Goal: Task Accomplishment & Management: Use online tool/utility

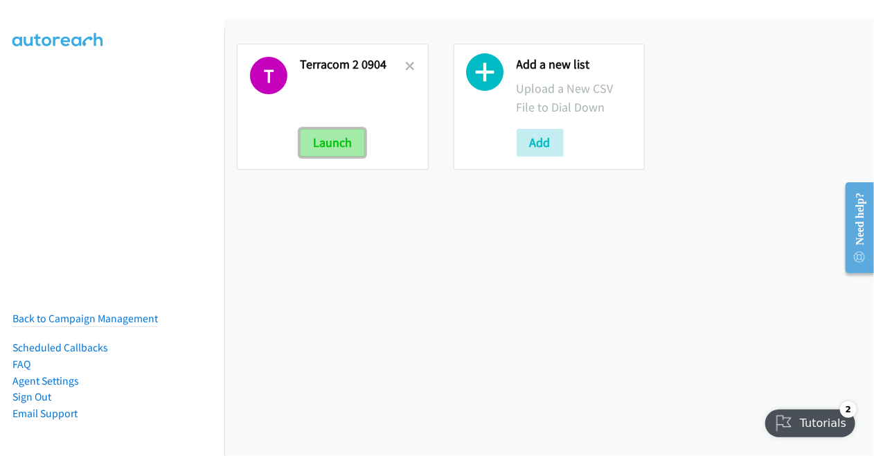
click at [335, 141] on button "Launch" at bounding box center [332, 143] width 65 height 28
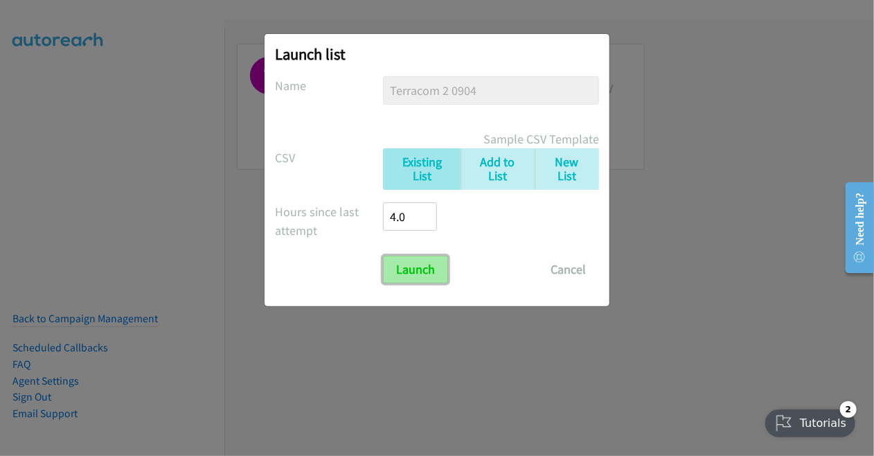
click at [414, 268] on input "Launch" at bounding box center [415, 270] width 65 height 28
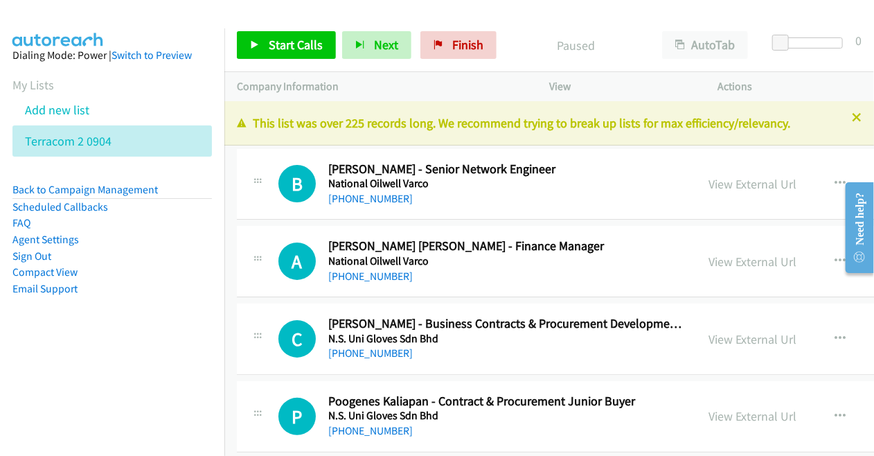
click at [133, 275] on li "Compact View" at bounding box center [111, 272] width 199 height 17
click at [299, 40] on span "Start Calls" at bounding box center [296, 45] width 54 height 16
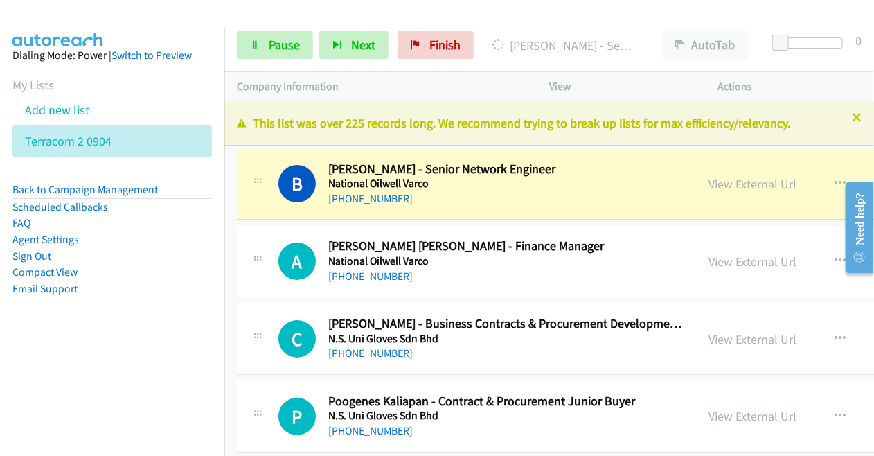
click at [259, 12] on div at bounding box center [430, 26] width 861 height 53
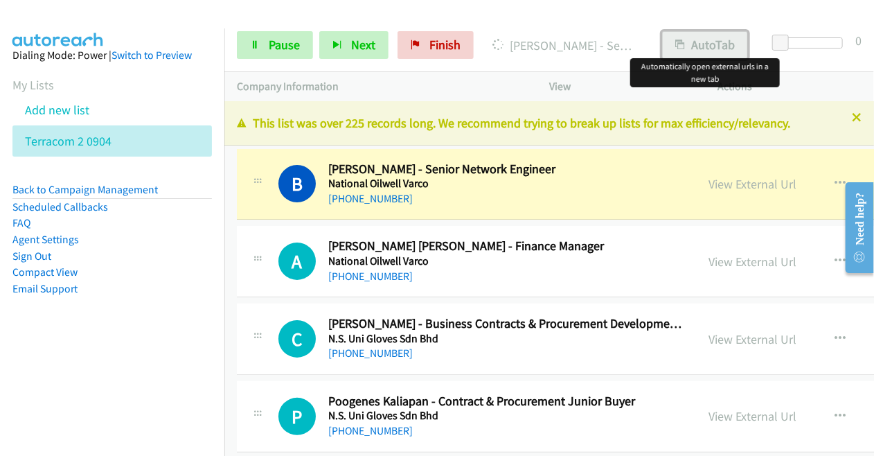
click at [702, 44] on button "AutoTab" at bounding box center [705, 45] width 86 height 28
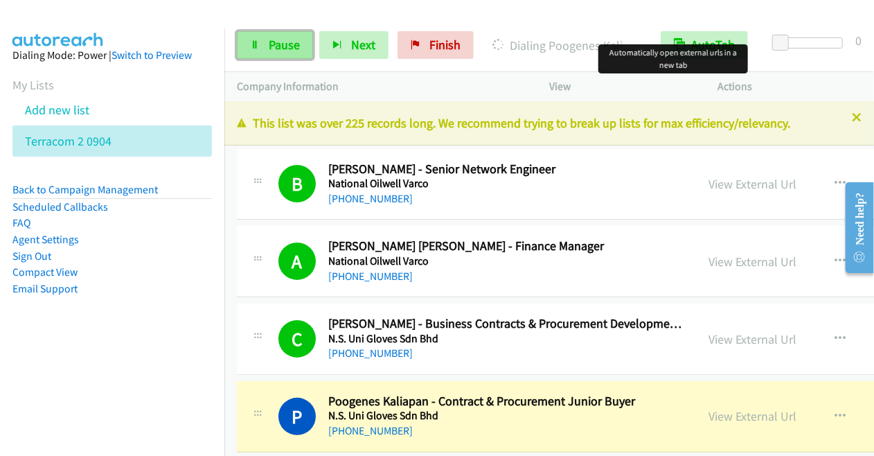
click at [282, 42] on span "Pause" at bounding box center [284, 45] width 31 height 16
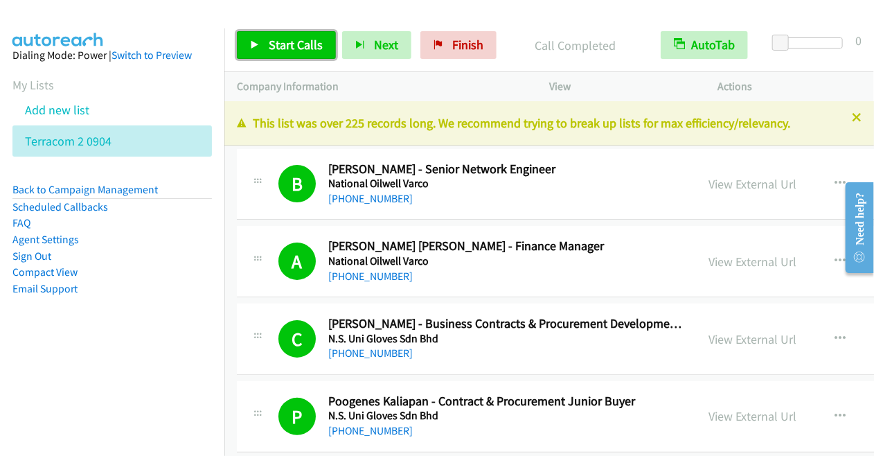
click at [290, 43] on span "Start Calls" at bounding box center [296, 45] width 54 height 16
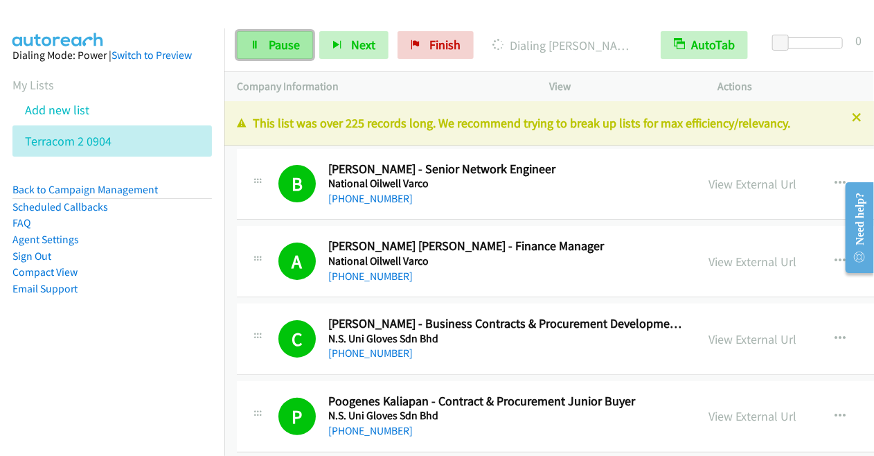
click at [258, 50] on link "Pause" at bounding box center [275, 45] width 76 height 28
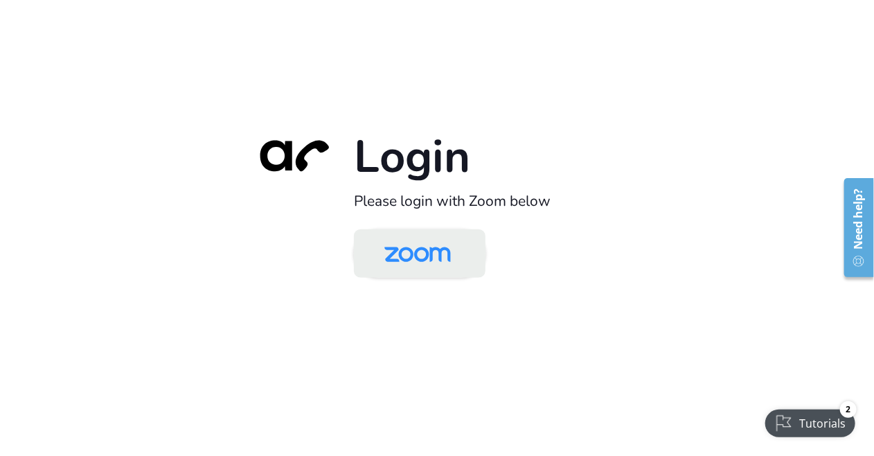
click at [385, 255] on img at bounding box center [418, 254] width 96 height 45
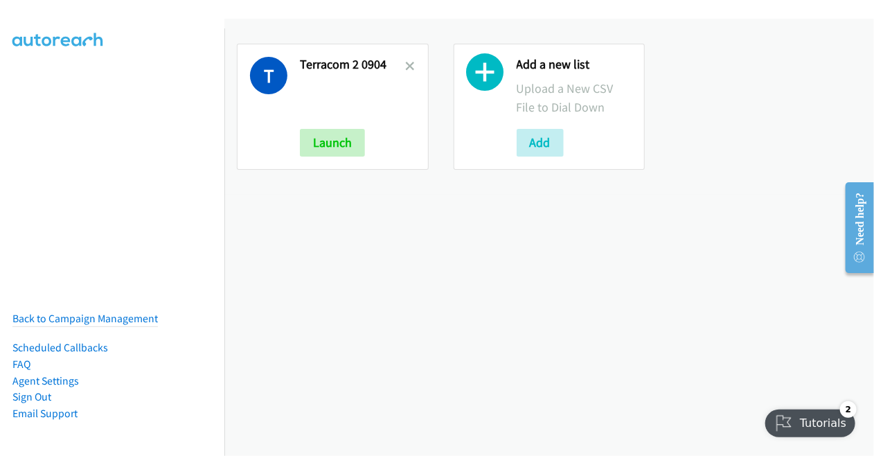
click at [264, 278] on div "T Terracom 2 0904 Launch Add a new list Upload a New CSV File to Dial Down Add" at bounding box center [548, 237] width 649 height 437
click at [536, 144] on button "Add" at bounding box center [540, 143] width 47 height 28
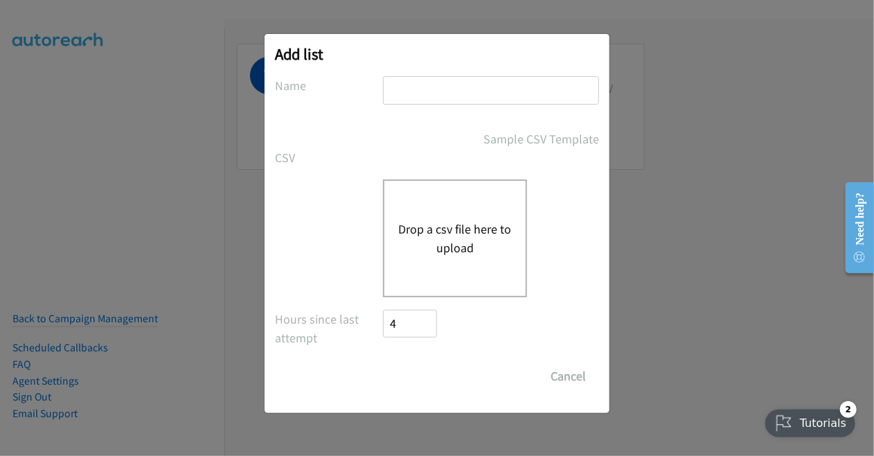
click at [443, 233] on button "Drop a csv file here to upload" at bounding box center [455, 237] width 114 height 37
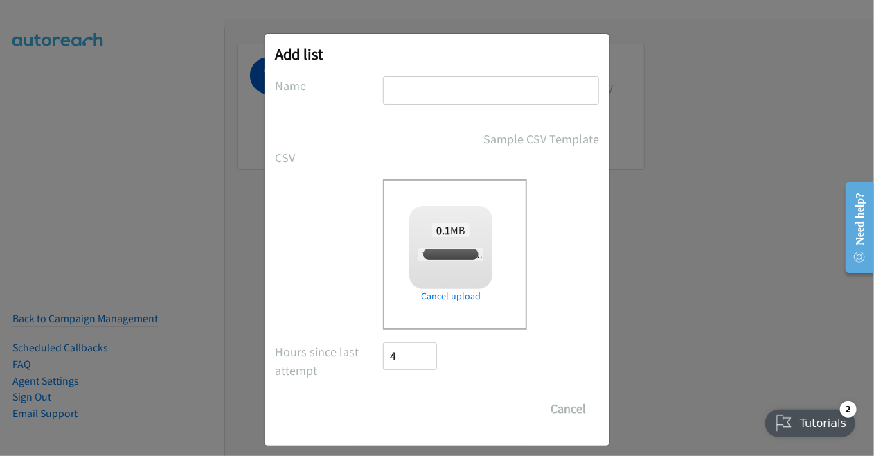
click at [454, 94] on input "text" at bounding box center [491, 90] width 216 height 28
checkbox input "true"
type input "Terracom0905"
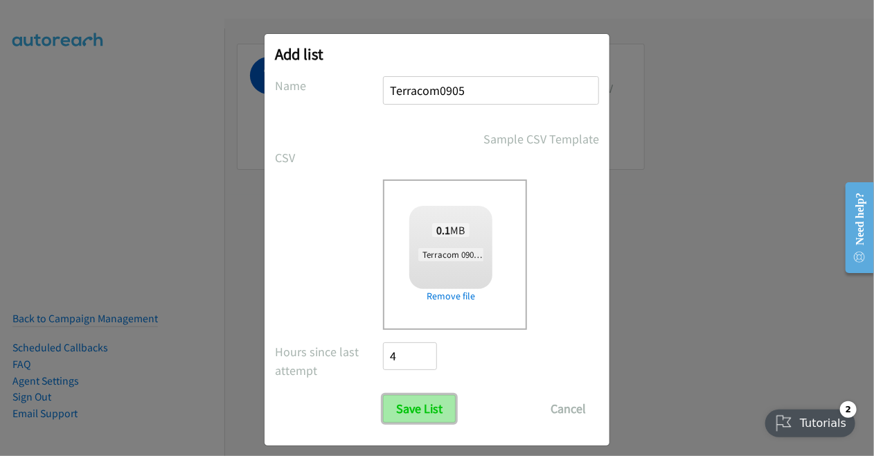
click at [412, 415] on input "Save List" at bounding box center [419, 409] width 73 height 28
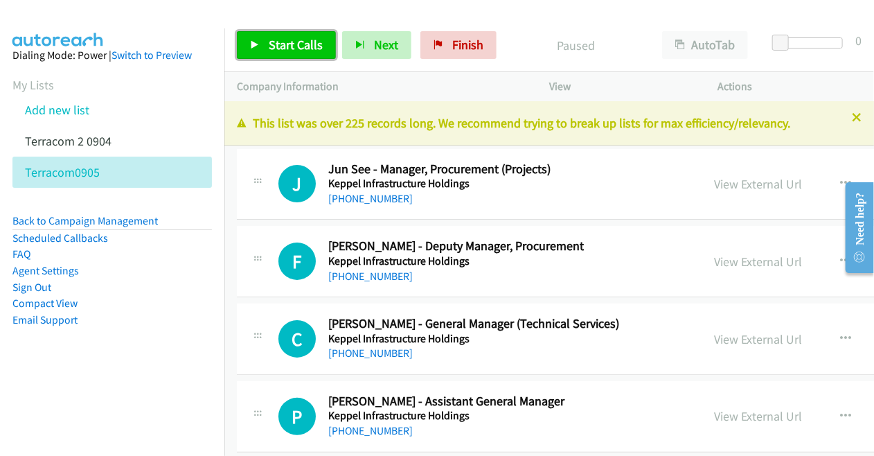
click at [265, 36] on link "Start Calls" at bounding box center [286, 45] width 99 height 28
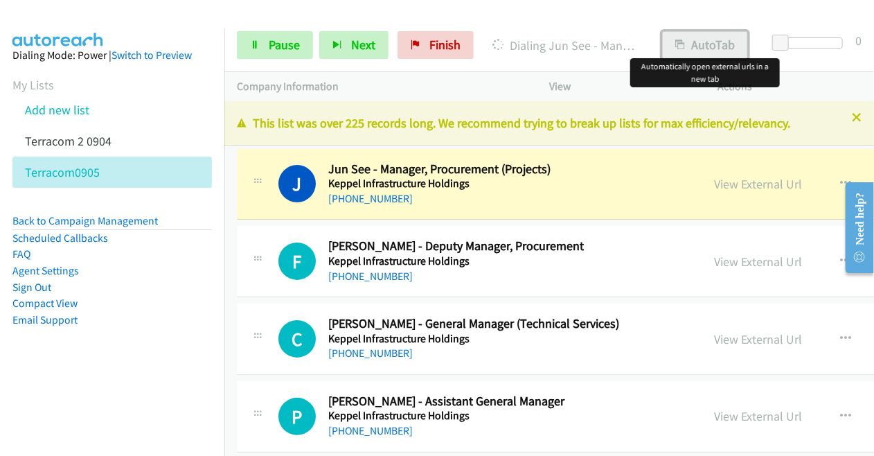
click at [711, 51] on button "AutoTab" at bounding box center [705, 45] width 86 height 28
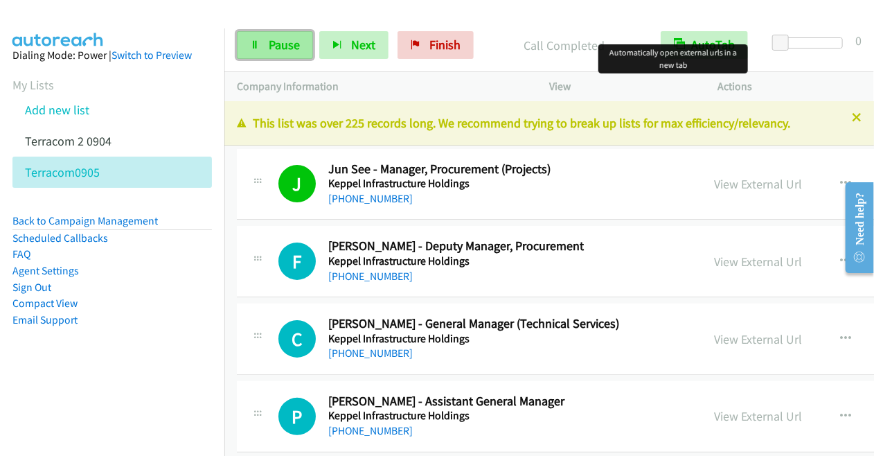
click at [274, 44] on span "Pause" at bounding box center [284, 45] width 31 height 16
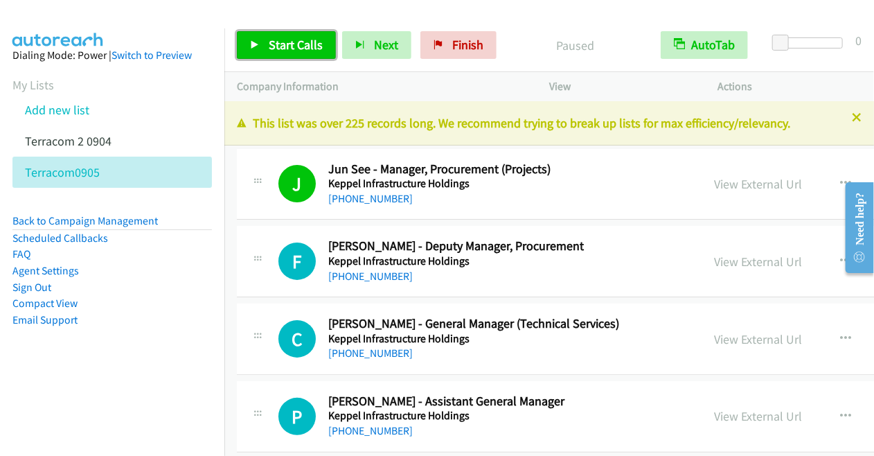
click at [256, 37] on link "Start Calls" at bounding box center [286, 45] width 99 height 28
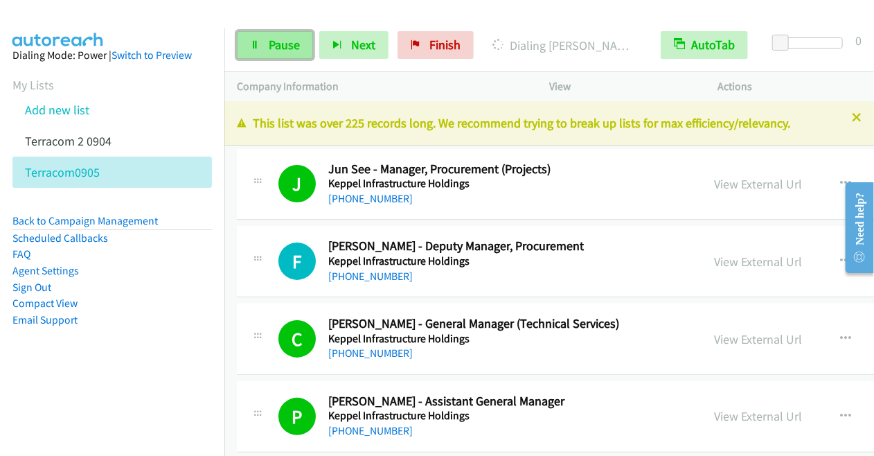
click at [277, 45] on span "Pause" at bounding box center [284, 45] width 31 height 16
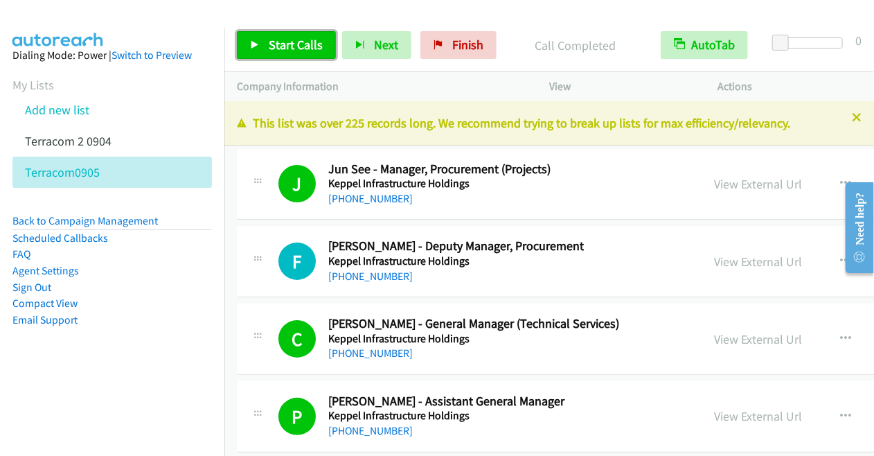
click at [286, 37] on span "Start Calls" at bounding box center [296, 45] width 54 height 16
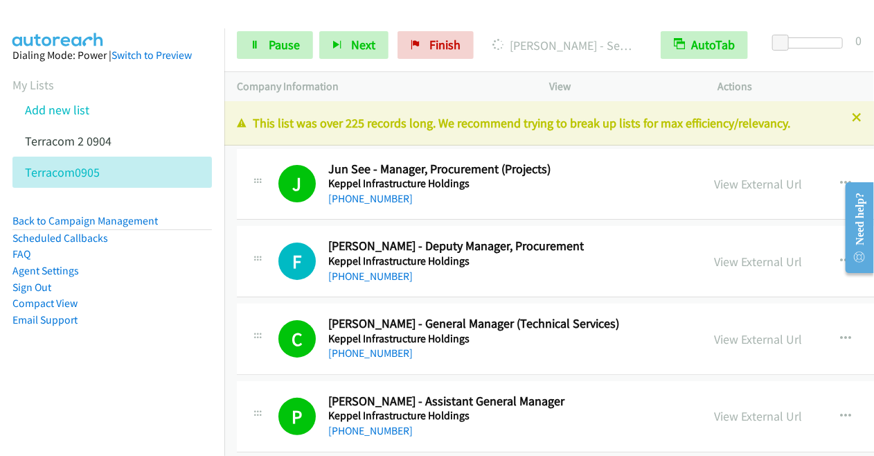
click at [250, 13] on div at bounding box center [430, 26] width 861 height 53
click at [271, 12] on div at bounding box center [430, 26] width 861 height 53
click at [260, 11] on div at bounding box center [430, 26] width 861 height 53
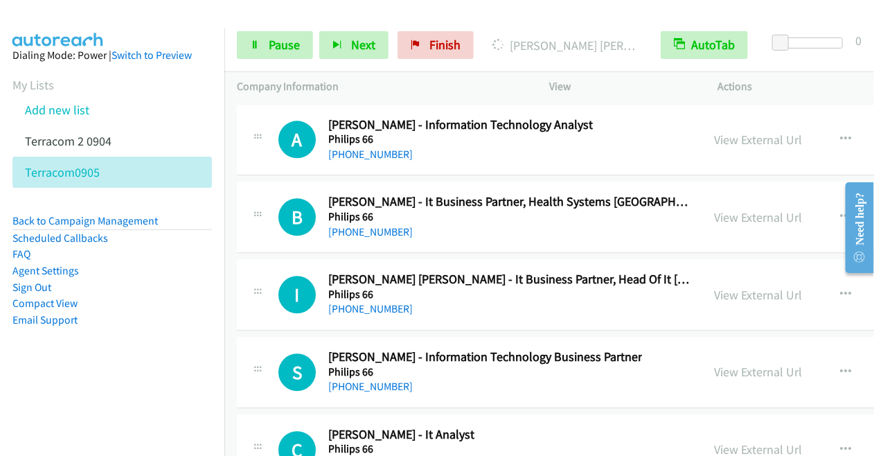
scroll to position [37421, 0]
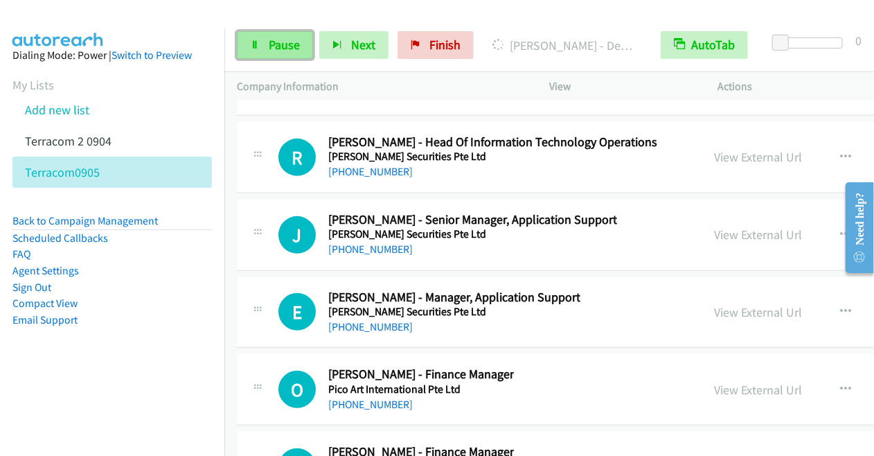
click at [289, 49] on span "Pause" at bounding box center [284, 45] width 31 height 16
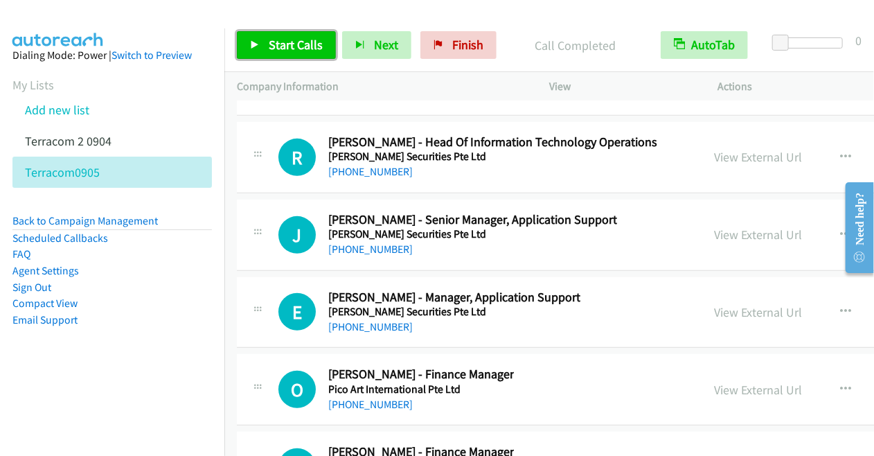
click at [283, 39] on span "Start Calls" at bounding box center [296, 45] width 54 height 16
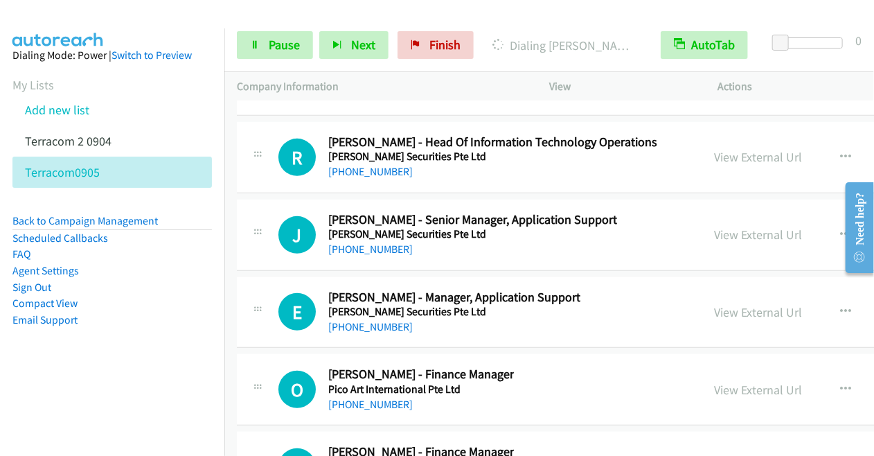
click at [269, 21] on div "Start Calls Pause Next Finish Dialing [PERSON_NAME] - Application Support Lead …" at bounding box center [548, 45] width 649 height 53
click at [279, 46] on span "Pause" at bounding box center [284, 45] width 31 height 16
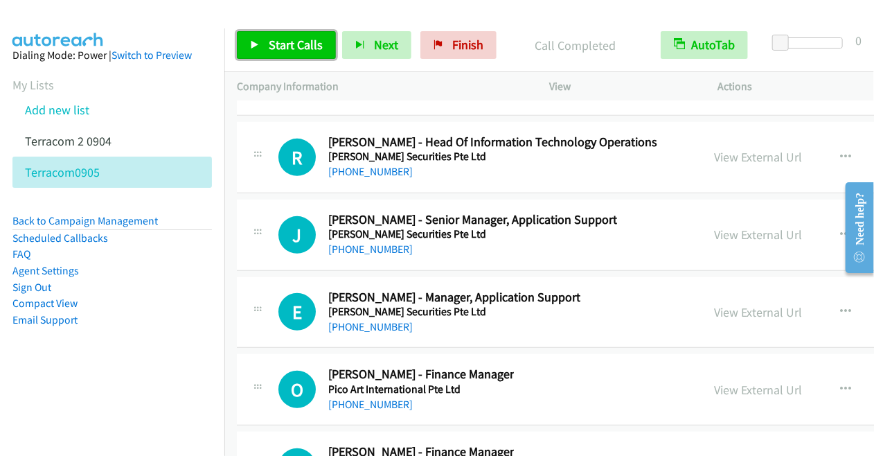
click at [265, 52] on link "Start Calls" at bounding box center [286, 45] width 99 height 28
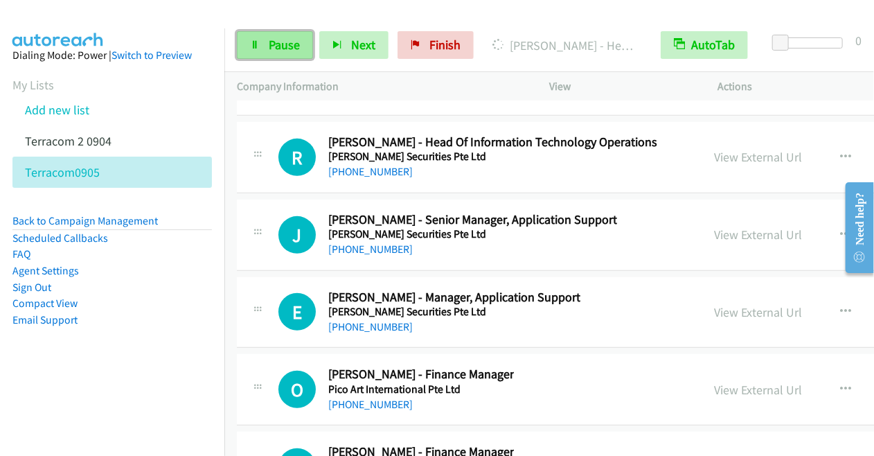
click at [263, 50] on link "Pause" at bounding box center [275, 45] width 76 height 28
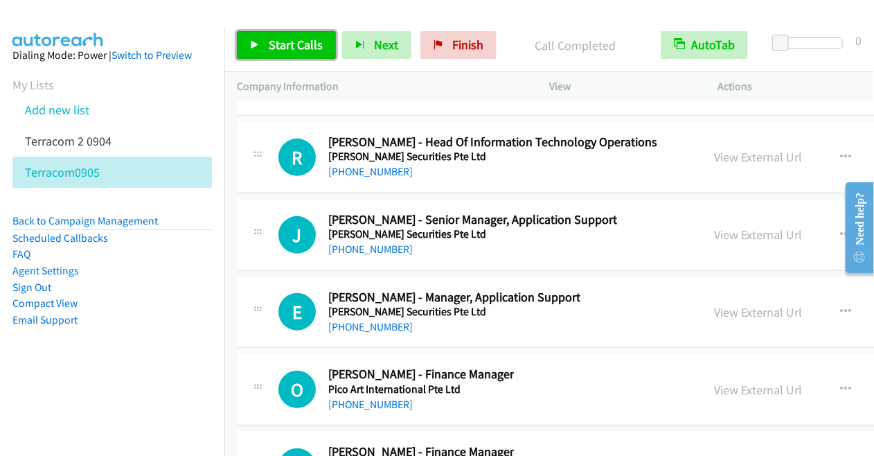
click at [299, 38] on span "Start Calls" at bounding box center [296, 45] width 54 height 16
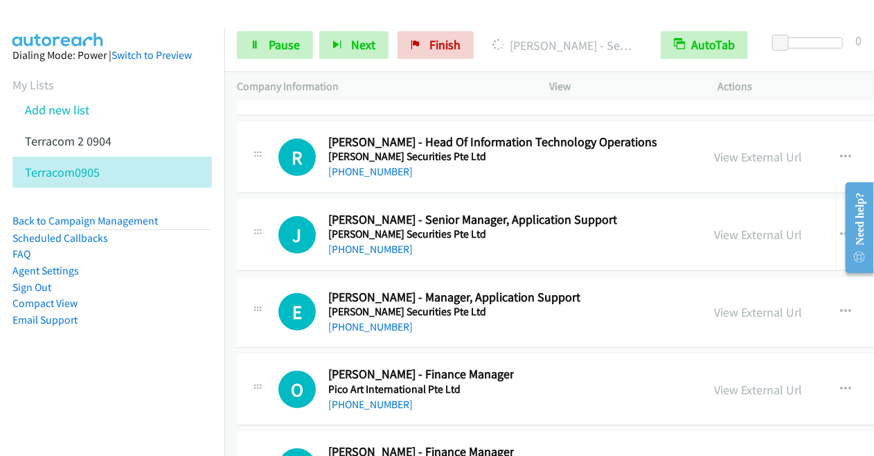
click at [274, 11] on div at bounding box center [430, 26] width 861 height 53
click at [170, 15] on div at bounding box center [430, 26] width 861 height 53
click at [280, 42] on span "Pause" at bounding box center [284, 45] width 31 height 16
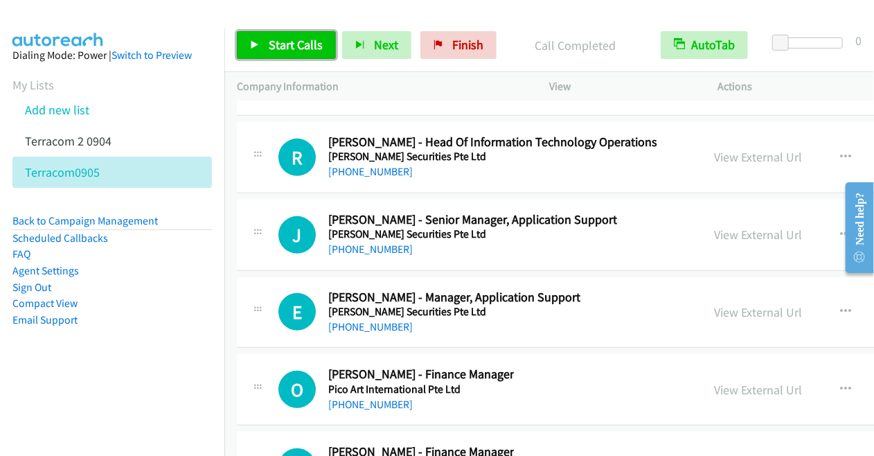
click at [308, 38] on span "Start Calls" at bounding box center [296, 45] width 54 height 16
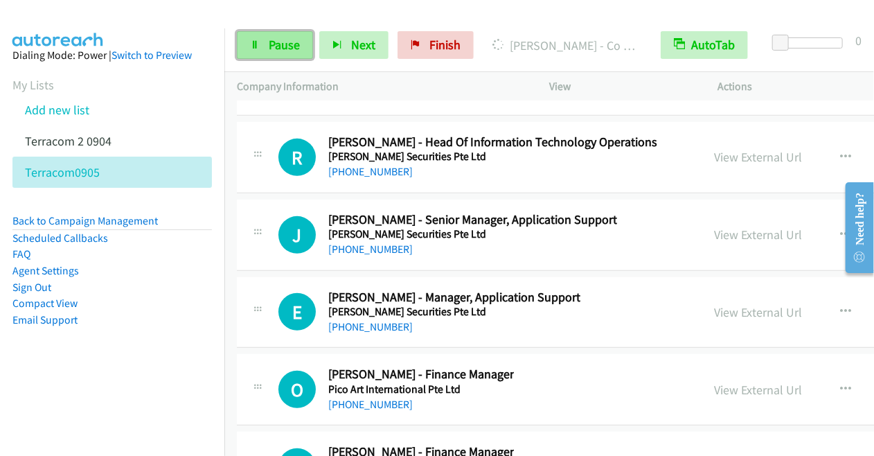
click at [263, 41] on link "Pause" at bounding box center [275, 45] width 76 height 28
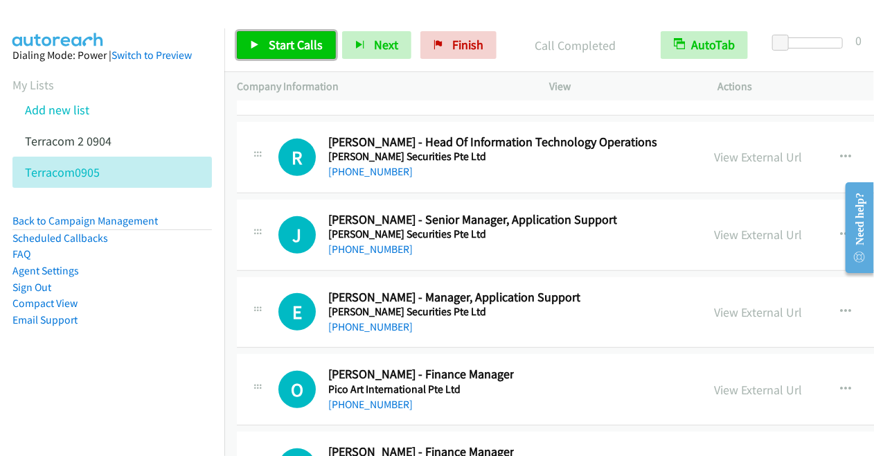
click at [291, 39] on span "Start Calls" at bounding box center [296, 45] width 54 height 16
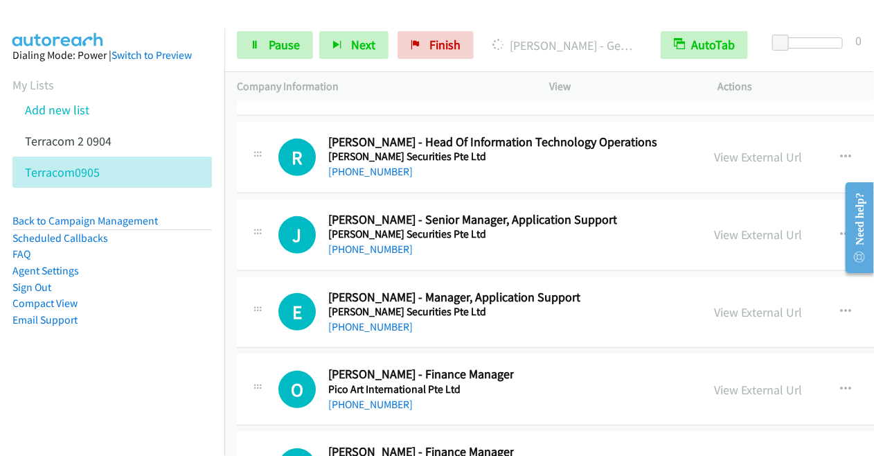
click at [244, 12] on div at bounding box center [430, 26] width 861 height 53
click at [260, 50] on link "Pause" at bounding box center [275, 45] width 76 height 28
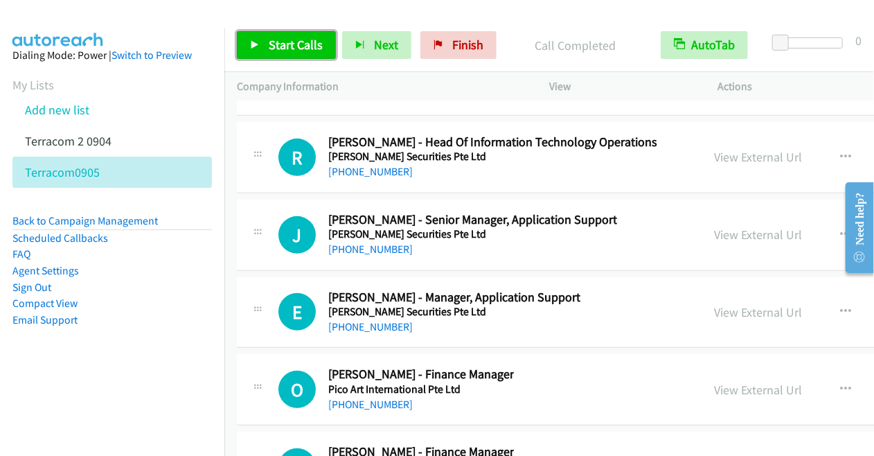
click at [287, 39] on span "Start Calls" at bounding box center [296, 45] width 54 height 16
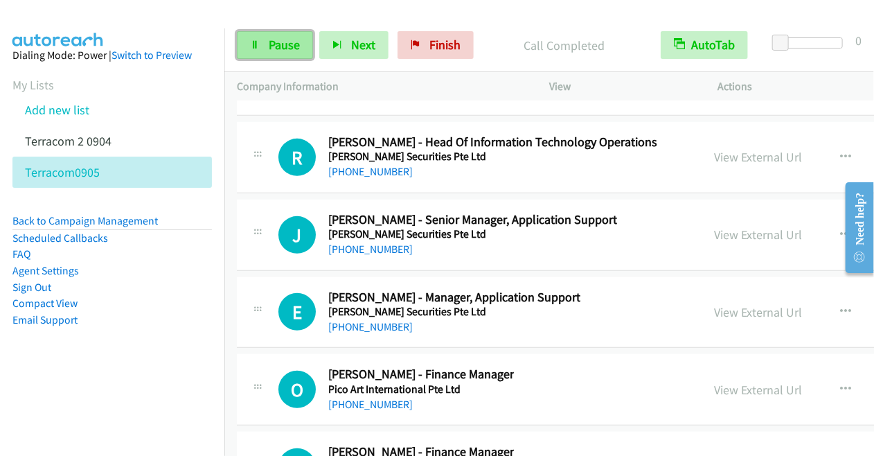
click at [271, 42] on span "Pause" at bounding box center [284, 45] width 31 height 16
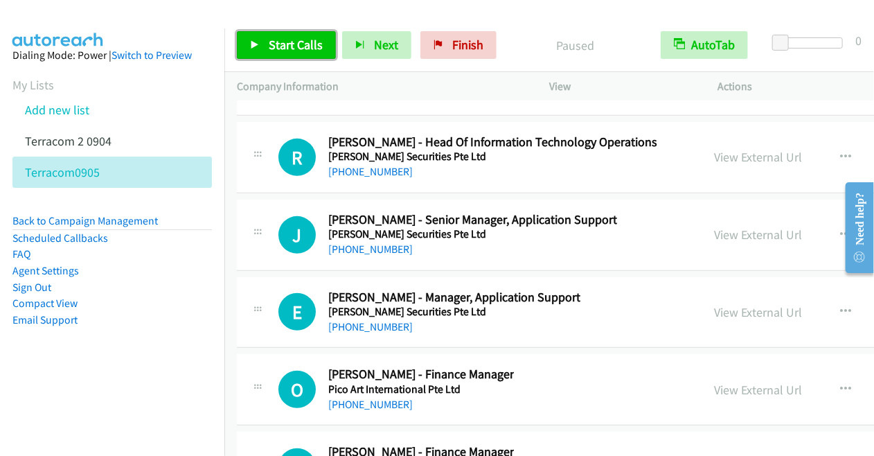
click at [273, 42] on span "Start Calls" at bounding box center [296, 45] width 54 height 16
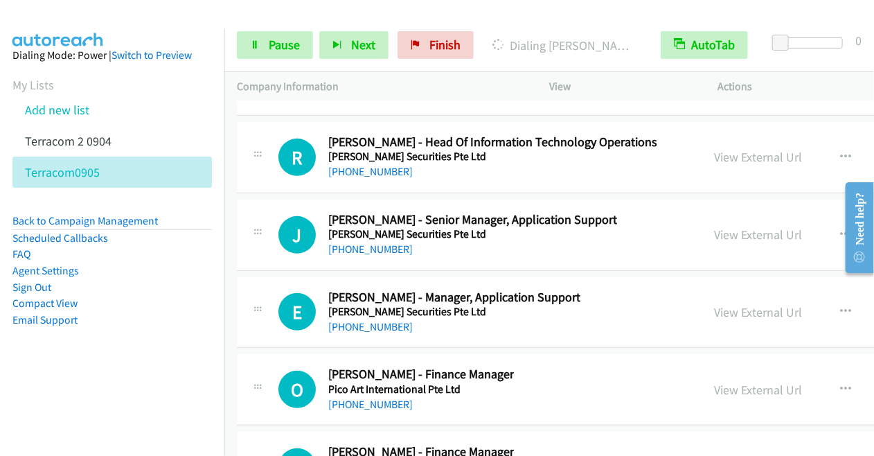
click at [195, 23] on div at bounding box center [430, 26] width 861 height 53
click at [291, 50] on span "Pause" at bounding box center [284, 45] width 31 height 16
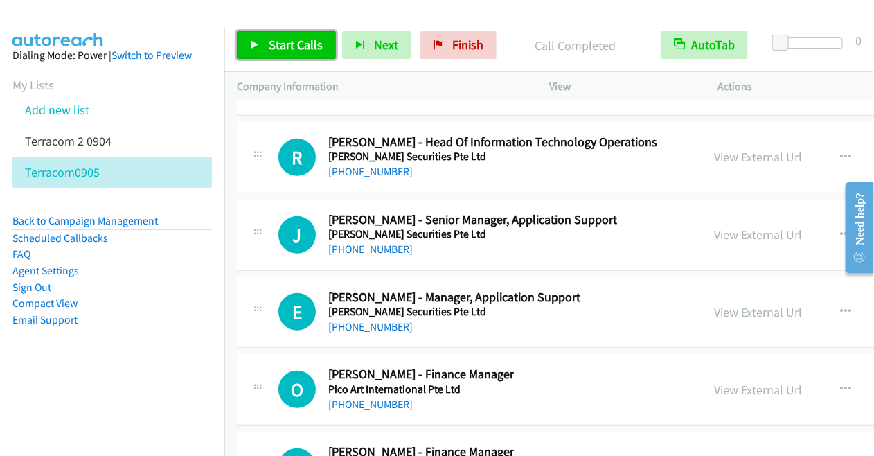
click at [299, 46] on span "Start Calls" at bounding box center [296, 45] width 54 height 16
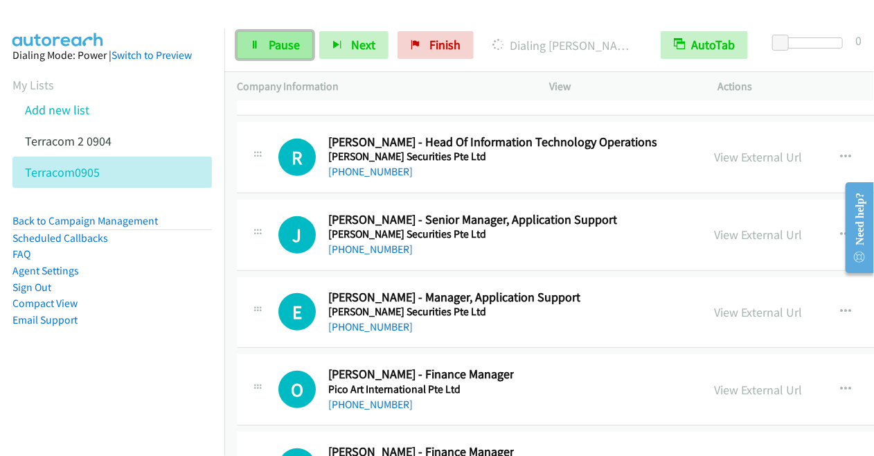
click at [274, 45] on span "Pause" at bounding box center [284, 45] width 31 height 16
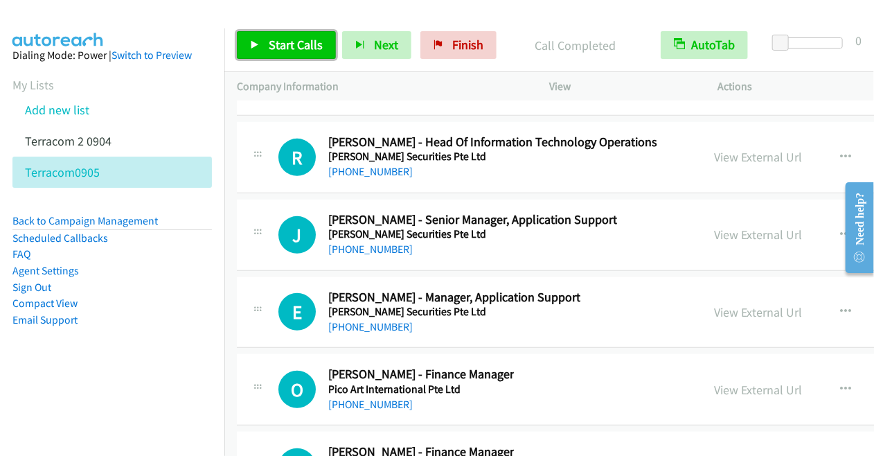
click at [285, 52] on span "Start Calls" at bounding box center [296, 45] width 54 height 16
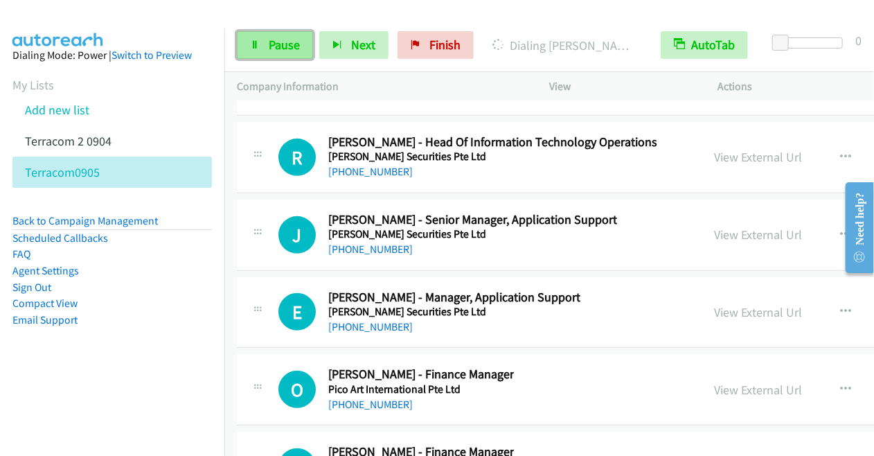
click at [278, 48] on span "Pause" at bounding box center [284, 45] width 31 height 16
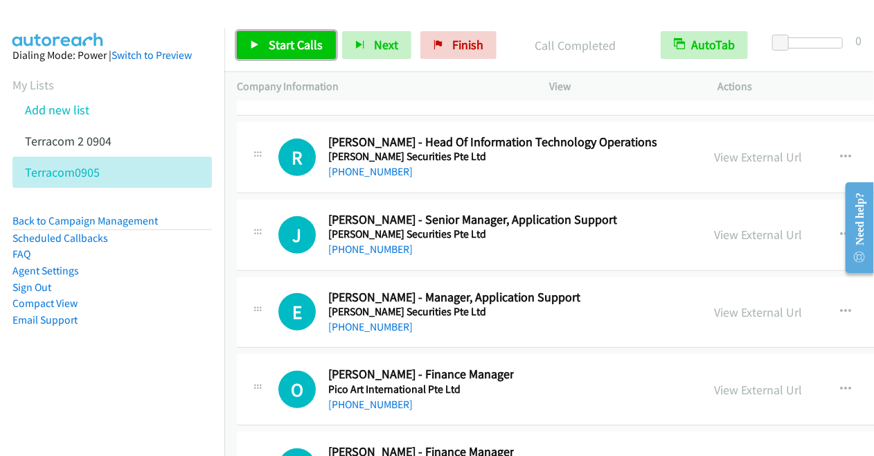
click at [294, 35] on link "Start Calls" at bounding box center [286, 45] width 99 height 28
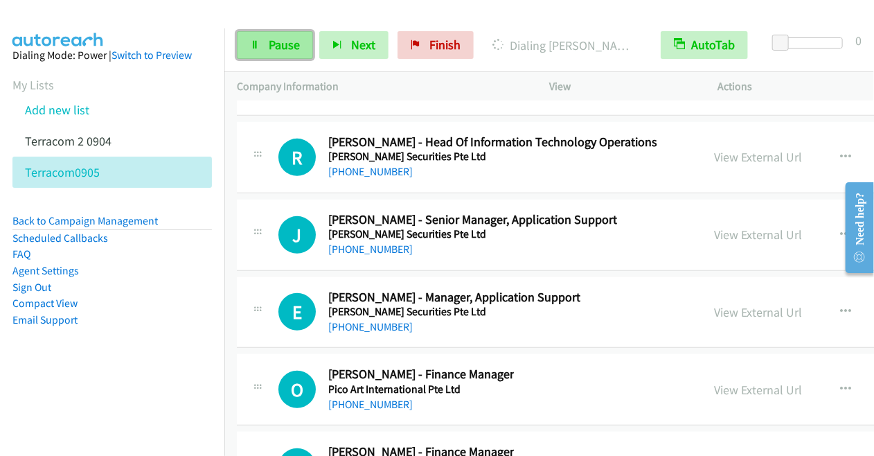
click at [270, 42] on span "Pause" at bounding box center [284, 45] width 31 height 16
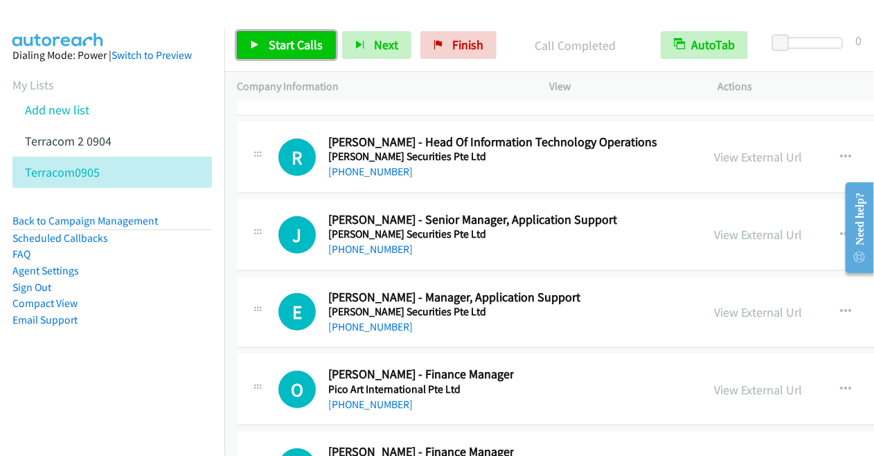
click at [305, 41] on span "Start Calls" at bounding box center [296, 45] width 54 height 16
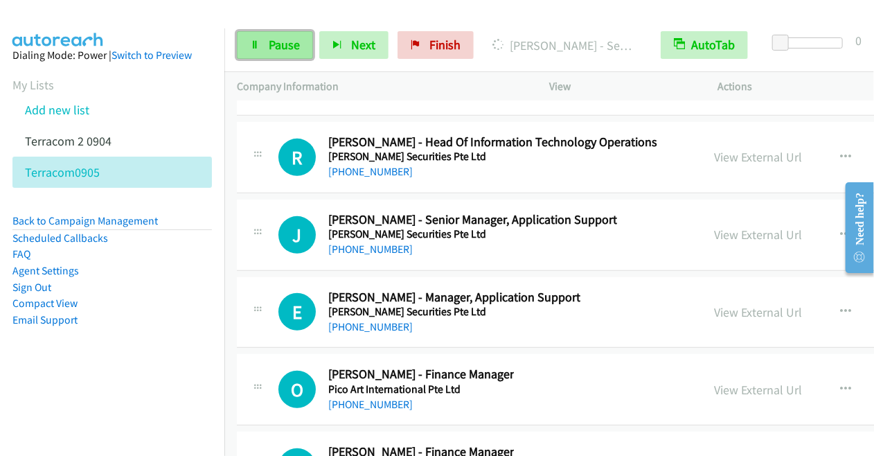
click at [280, 43] on span "Pause" at bounding box center [284, 45] width 31 height 16
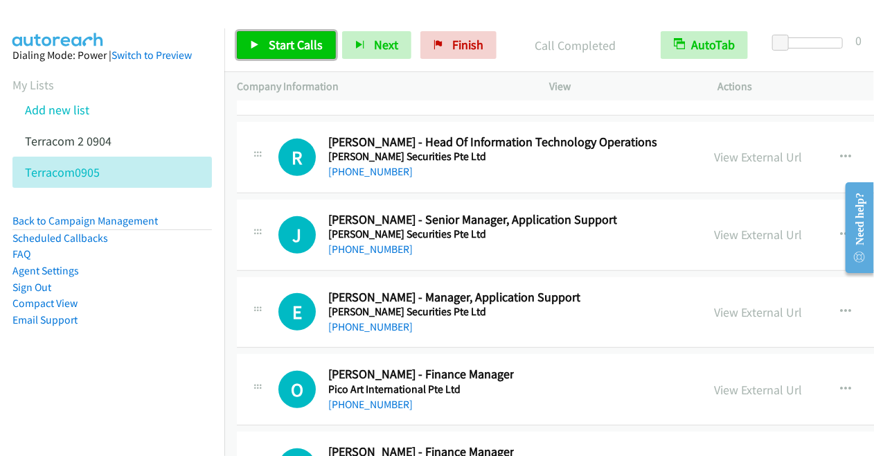
click at [302, 37] on span "Start Calls" at bounding box center [296, 45] width 54 height 16
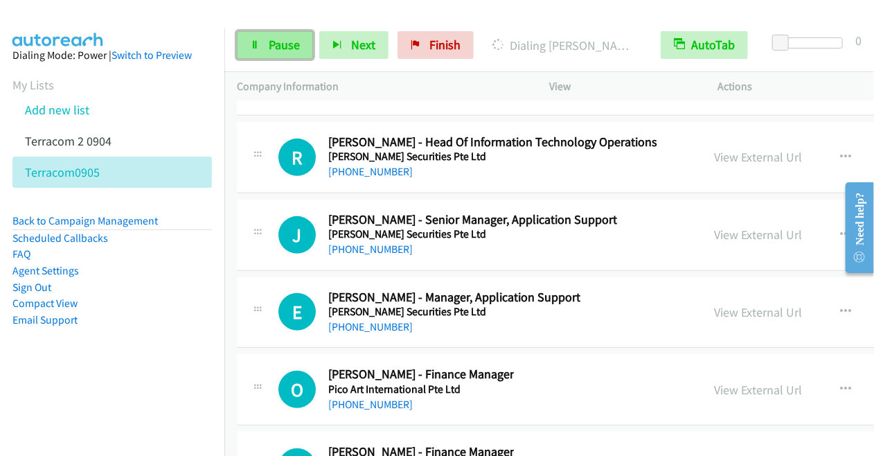
click at [282, 46] on span "Pause" at bounding box center [284, 45] width 31 height 16
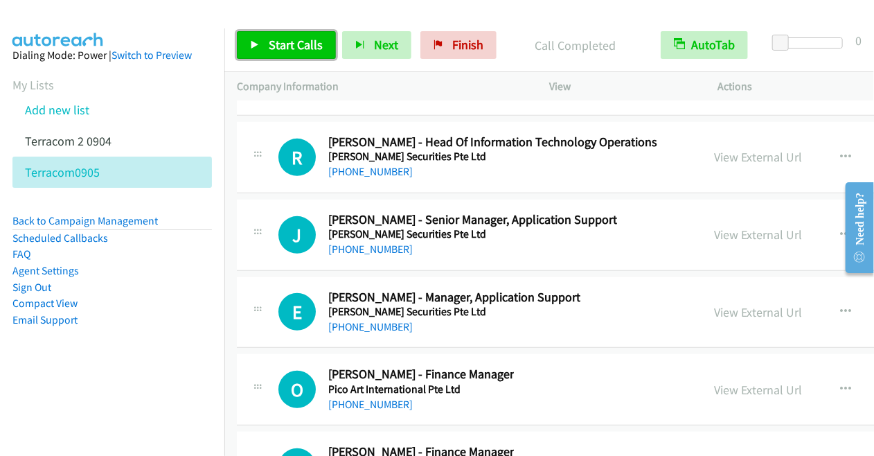
click at [296, 35] on link "Start Calls" at bounding box center [286, 45] width 99 height 28
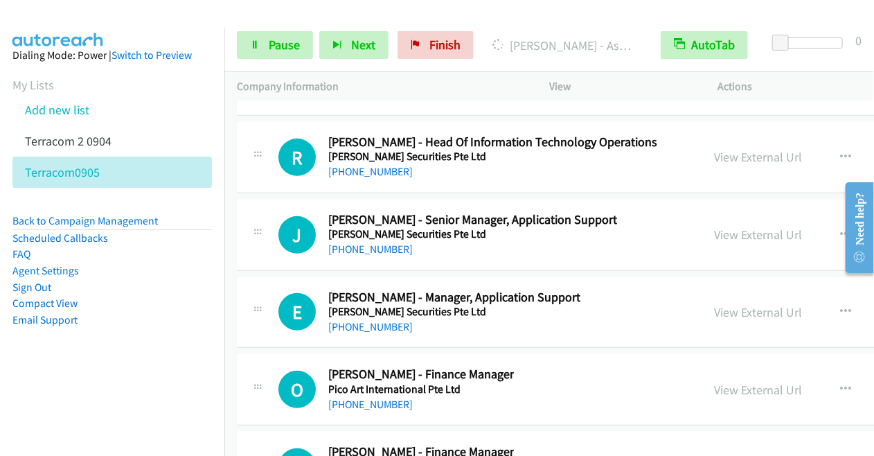
click at [206, 17] on div at bounding box center [430, 26] width 861 height 53
click at [284, 44] on span "Pause" at bounding box center [284, 45] width 31 height 16
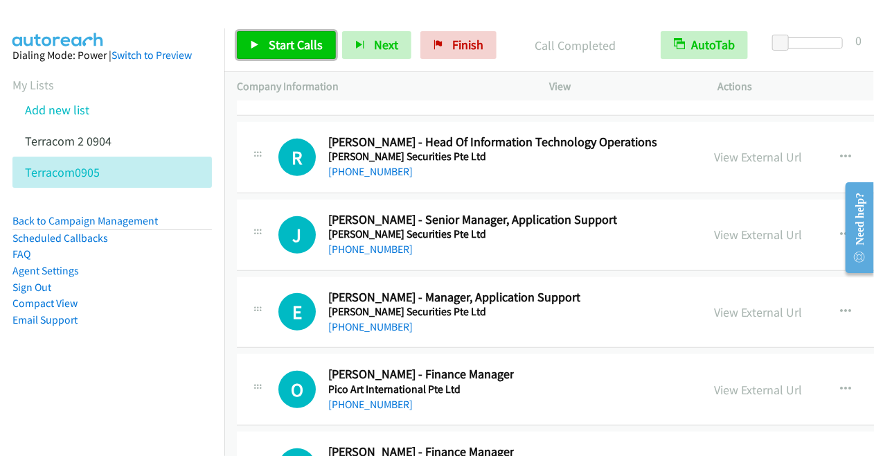
click at [282, 46] on span "Start Calls" at bounding box center [296, 45] width 54 height 16
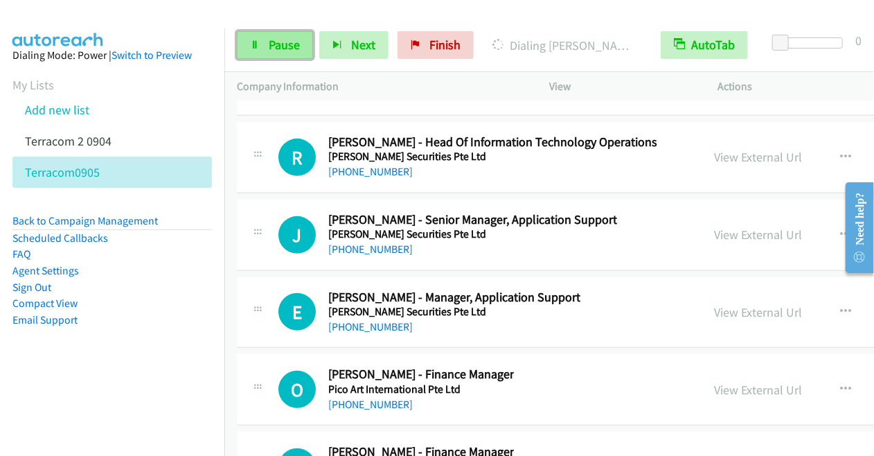
click at [288, 42] on span "Pause" at bounding box center [284, 45] width 31 height 16
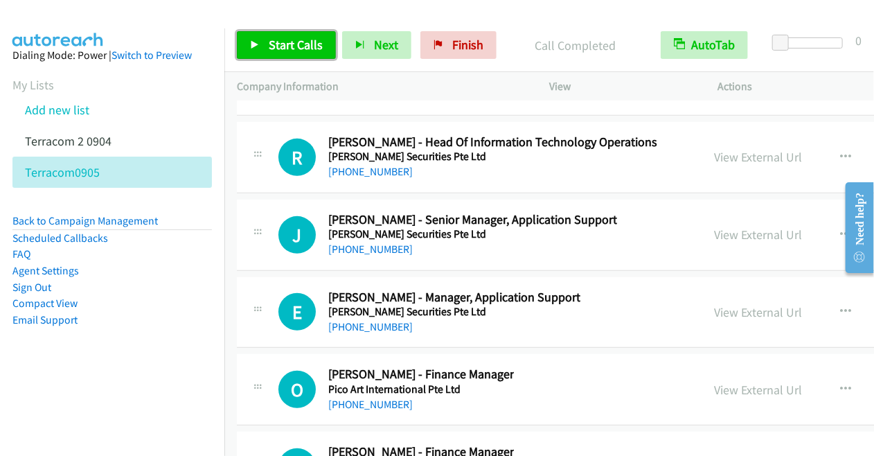
click at [269, 44] on span "Start Calls" at bounding box center [296, 45] width 54 height 16
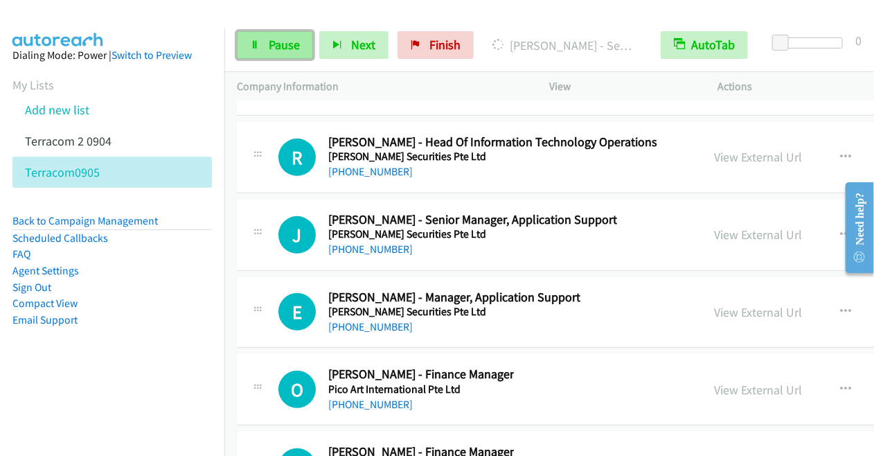
click at [280, 43] on span "Pause" at bounding box center [284, 45] width 31 height 16
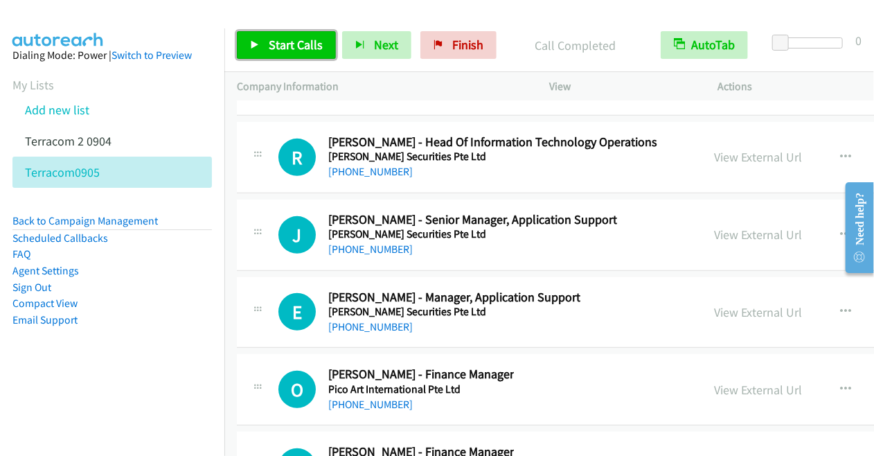
click at [303, 41] on span "Start Calls" at bounding box center [296, 45] width 54 height 16
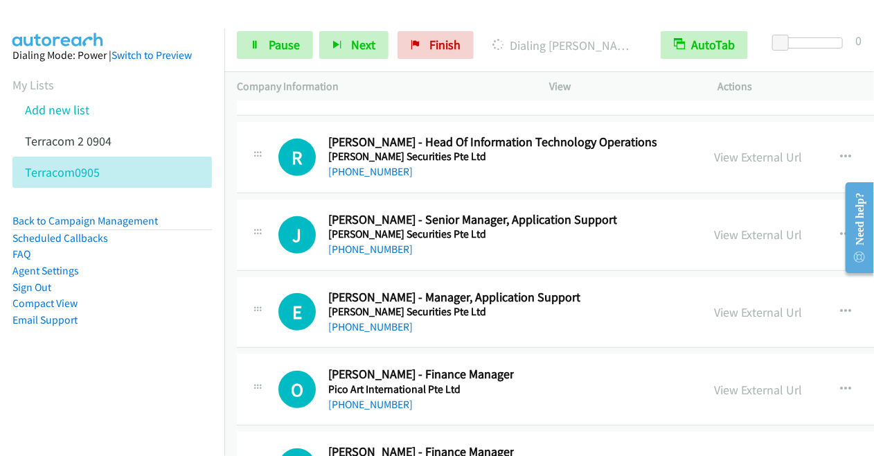
click at [244, 10] on div at bounding box center [430, 26] width 861 height 53
click at [266, 47] on link "Pause" at bounding box center [275, 45] width 76 height 28
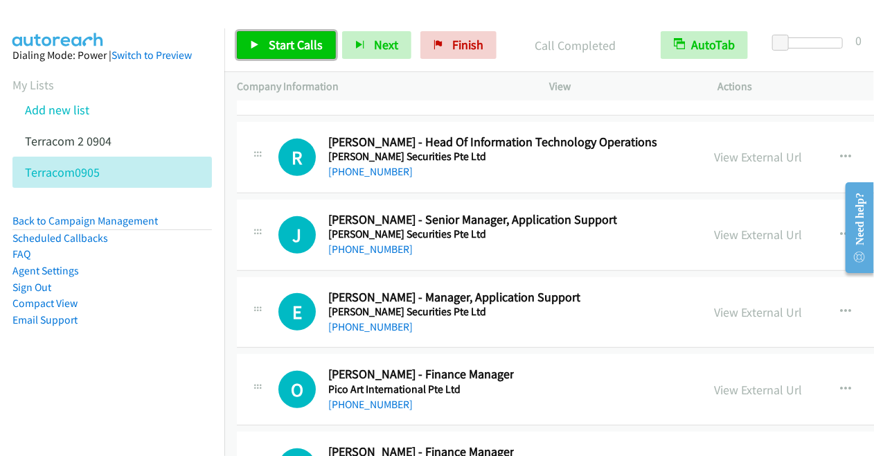
click at [286, 48] on span "Start Calls" at bounding box center [296, 45] width 54 height 16
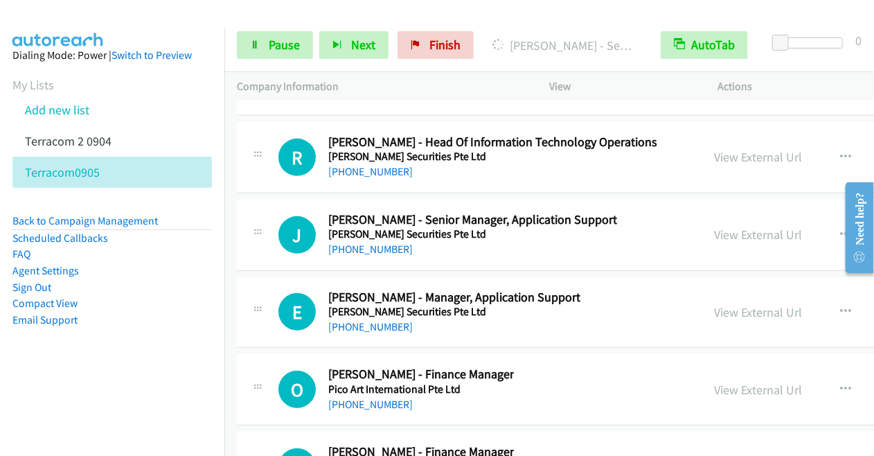
click at [248, 16] on div at bounding box center [430, 26] width 861 height 53
click at [296, 48] on span "Pause" at bounding box center [284, 45] width 31 height 16
